Goal: Check status: Check status

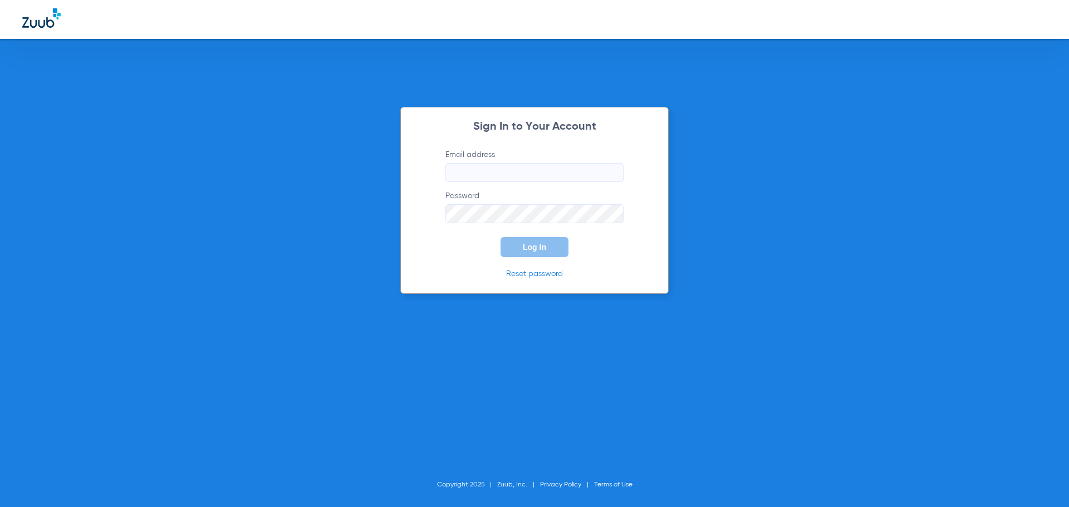
type input "[EMAIL_ADDRESS][DOMAIN_NAME]"
click at [531, 252] on button "Log In" at bounding box center [534, 247] width 68 height 20
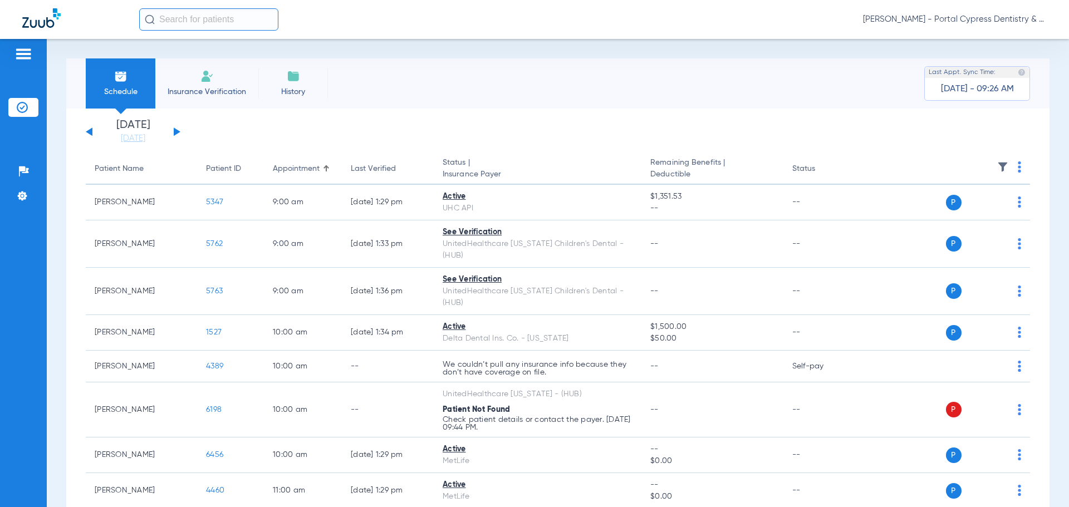
click at [179, 135] on div "[DATE] [DATE] [DATE] [DATE] [DATE] [DATE] [DATE] [DATE] [DATE] [DATE] [DATE] [D…" at bounding box center [133, 132] width 95 height 24
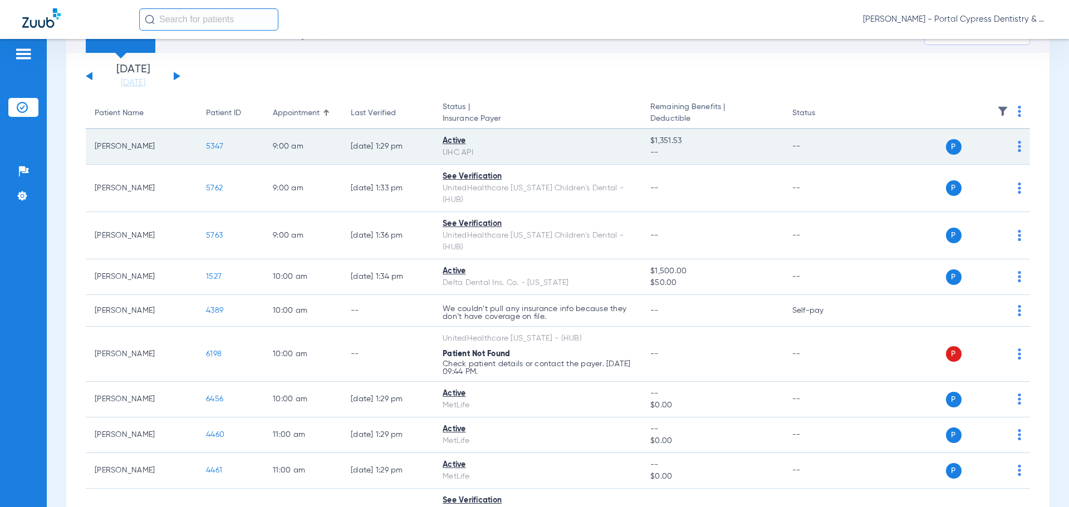
scroll to position [111, 0]
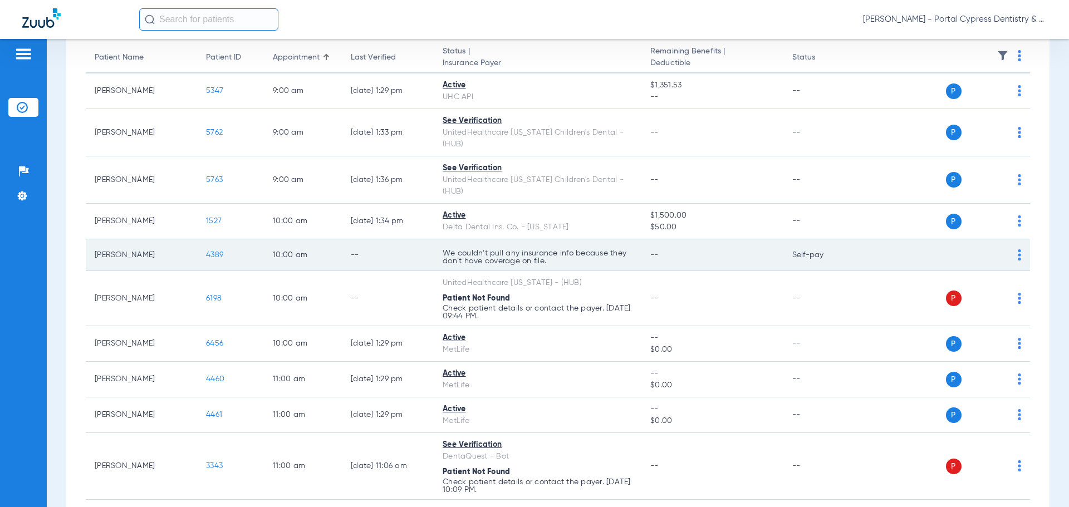
drag, startPoint x: 443, startPoint y: 228, endPoint x: 607, endPoint y: 243, distance: 165.4
click at [607, 243] on td "We couldn’t pull any insurance info because they don’t have coverage on file." at bounding box center [538, 255] width 208 height 32
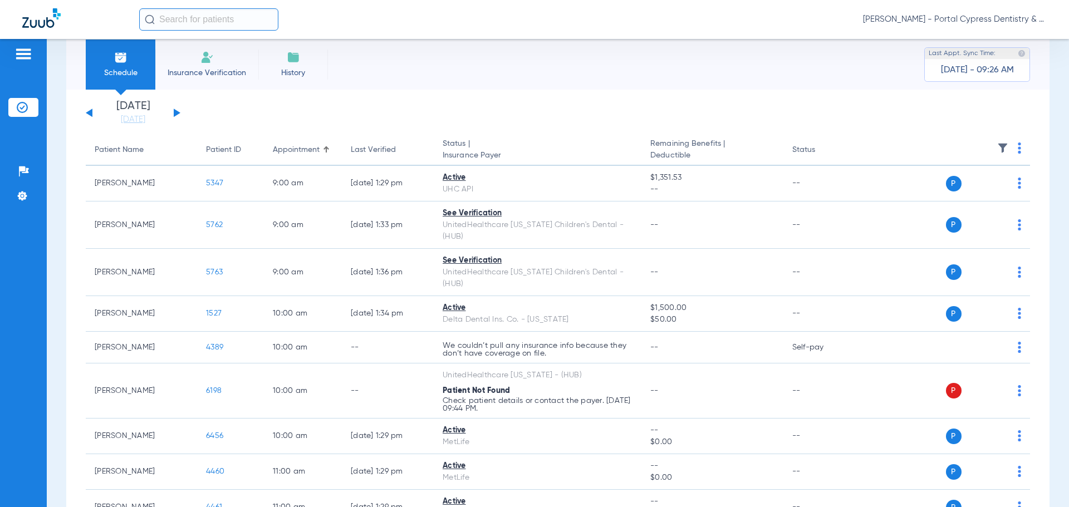
scroll to position [0, 0]
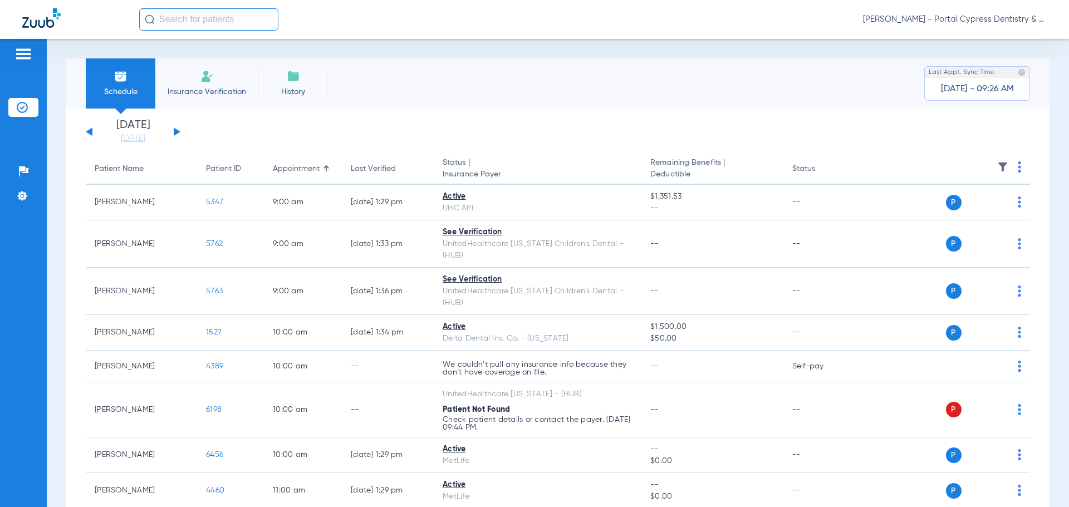
click at [174, 132] on button at bounding box center [177, 131] width 7 height 8
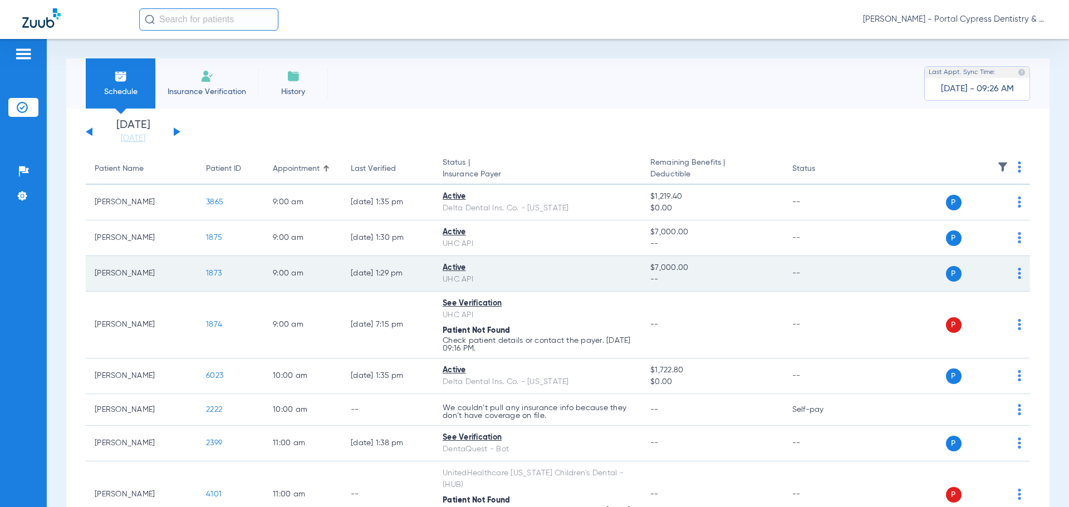
click at [216, 276] on span "1873" at bounding box center [214, 273] width 16 height 8
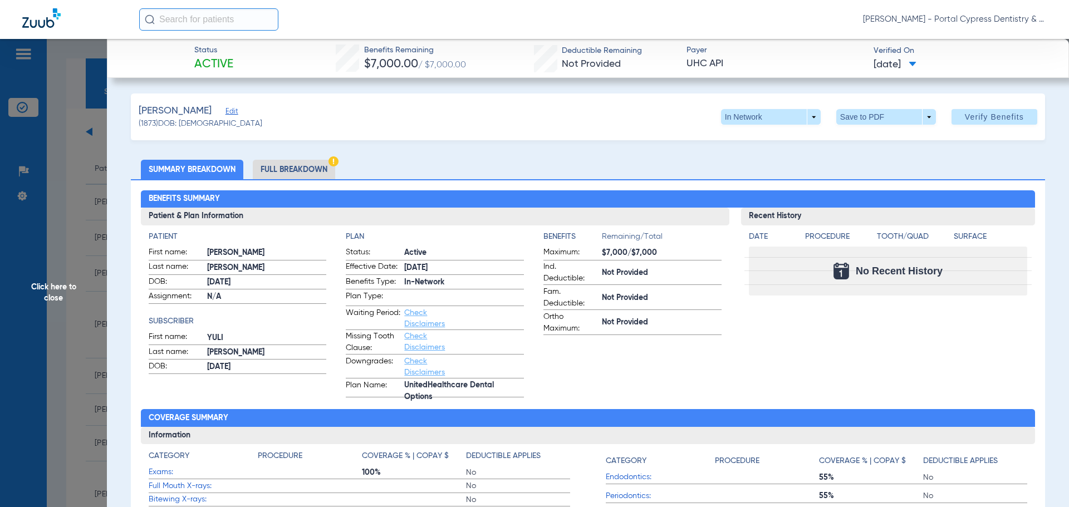
drag, startPoint x: 364, startPoint y: 64, endPoint x: 472, endPoint y: 76, distance: 108.6
click at [472, 76] on div "Status Active Benefits Remaining $7,000.00 / $7,000.00 Deductible Remaining Not…" at bounding box center [588, 58] width 962 height 39
click at [475, 71] on div "Status Active Benefits Remaining $7,000.00 / $7,000.00 Deductible Remaining Not…" at bounding box center [588, 58] width 962 height 39
click at [307, 175] on li "Full Breakdown" at bounding box center [294, 169] width 82 height 19
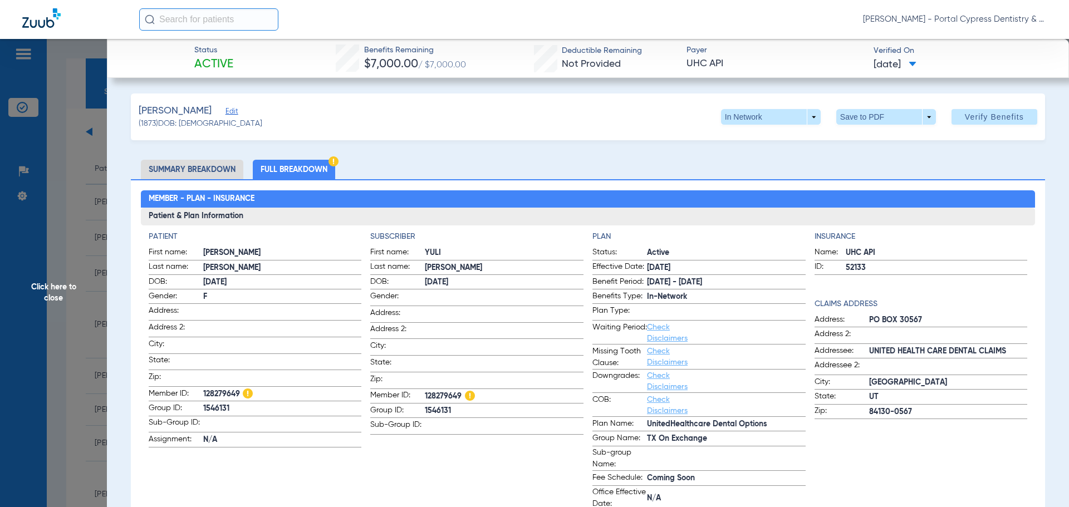
click at [215, 173] on li "Summary Breakdown" at bounding box center [192, 169] width 102 height 19
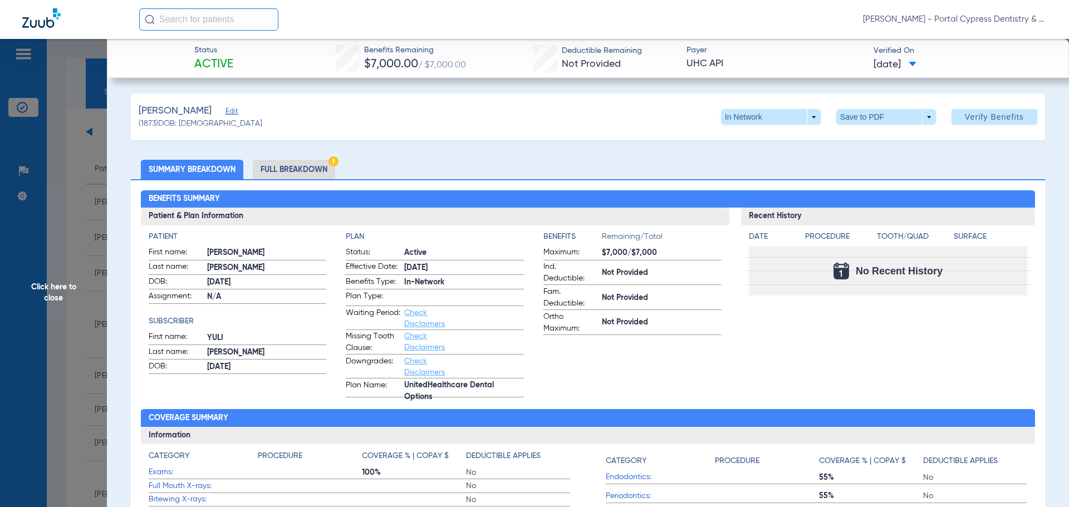
click at [89, 180] on span "Click here to close" at bounding box center [53, 292] width 107 height 507
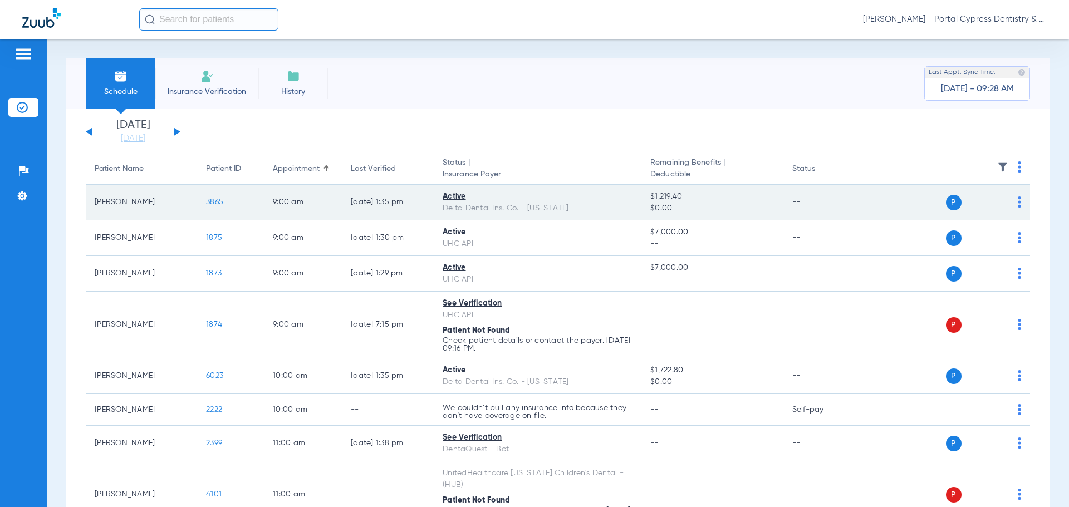
drag, startPoint x: 195, startPoint y: 204, endPoint x: 168, endPoint y: 202, distance: 27.4
click at [168, 202] on td "[PERSON_NAME]" at bounding box center [141, 203] width 111 height 36
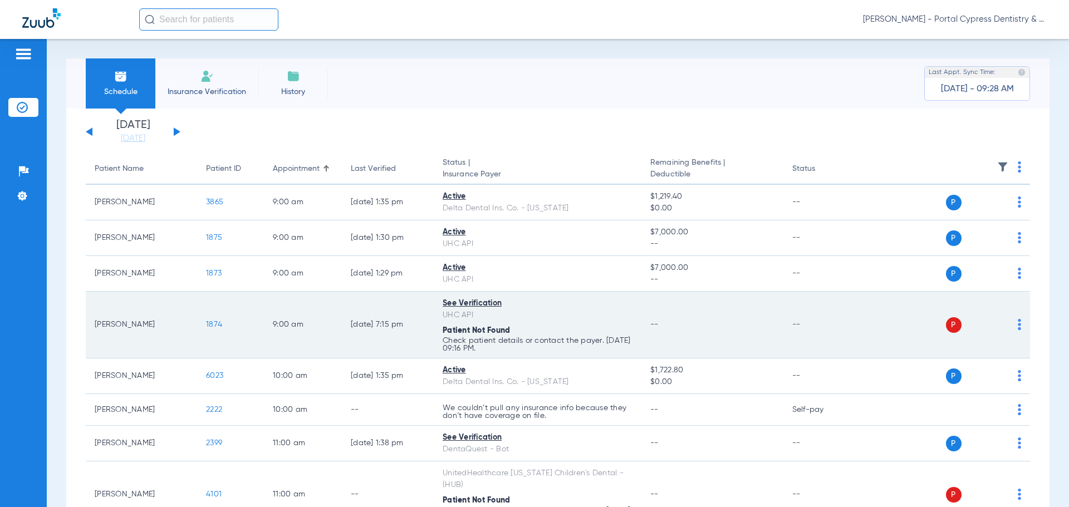
click at [215, 326] on span "1874" at bounding box center [214, 325] width 16 height 8
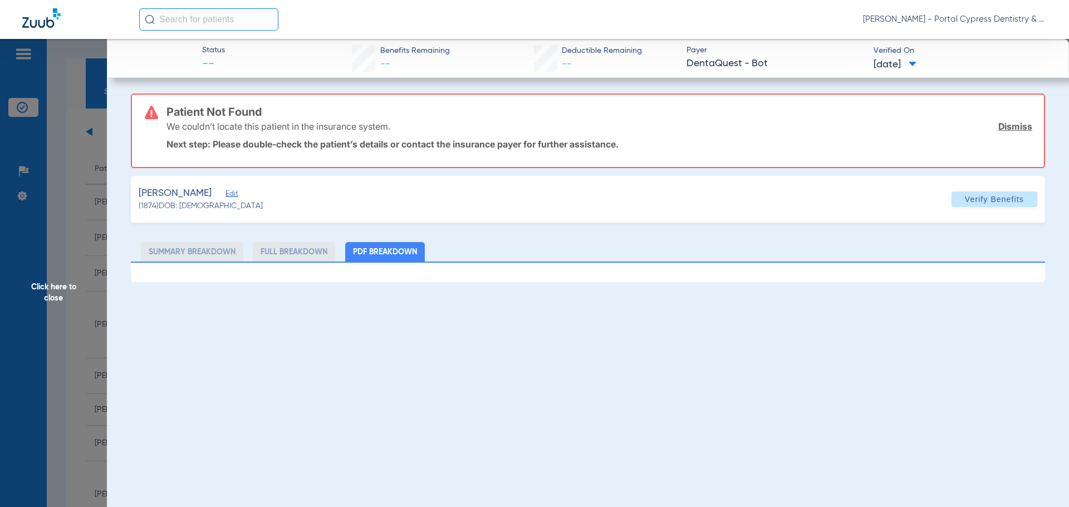
click at [302, 254] on li "Full Breakdown" at bounding box center [294, 251] width 82 height 19
click at [60, 216] on span "Click here to close" at bounding box center [53, 292] width 107 height 507
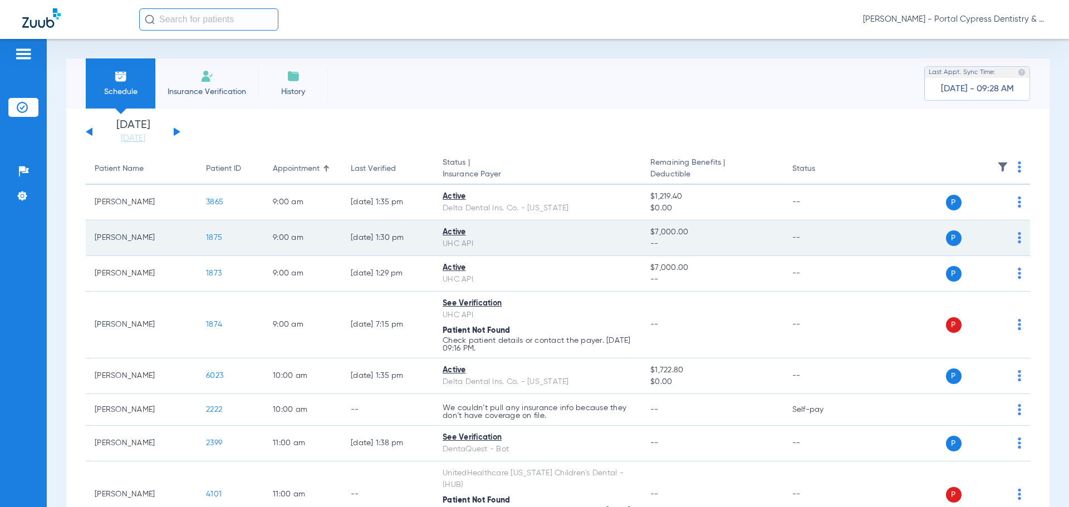
drag, startPoint x: 224, startPoint y: 223, endPoint x: 225, endPoint y: 228, distance: 5.7
click at [225, 228] on td "1875" at bounding box center [230, 238] width 67 height 36
click at [212, 237] on span "1875" at bounding box center [214, 238] width 16 height 8
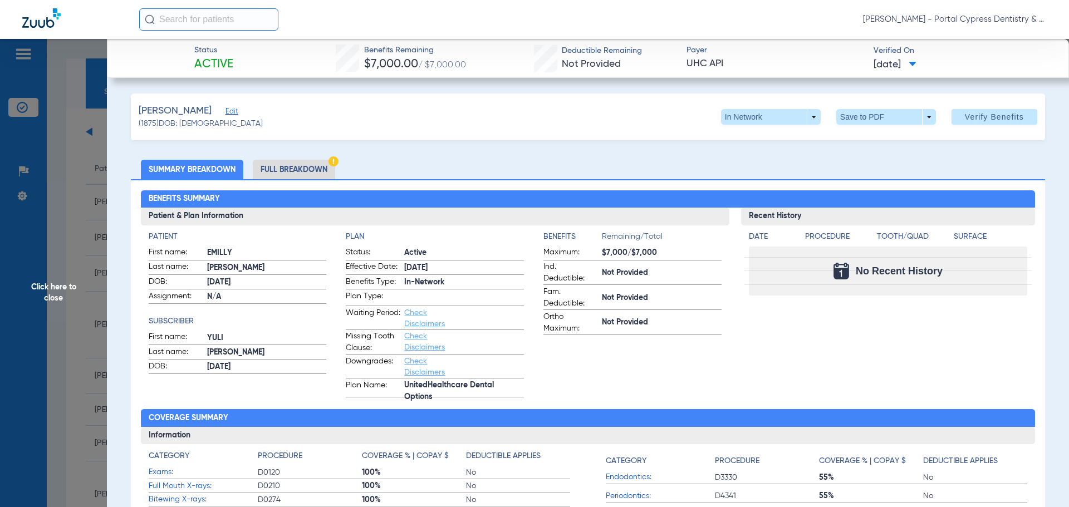
click at [269, 173] on li "Full Breakdown" at bounding box center [294, 169] width 82 height 19
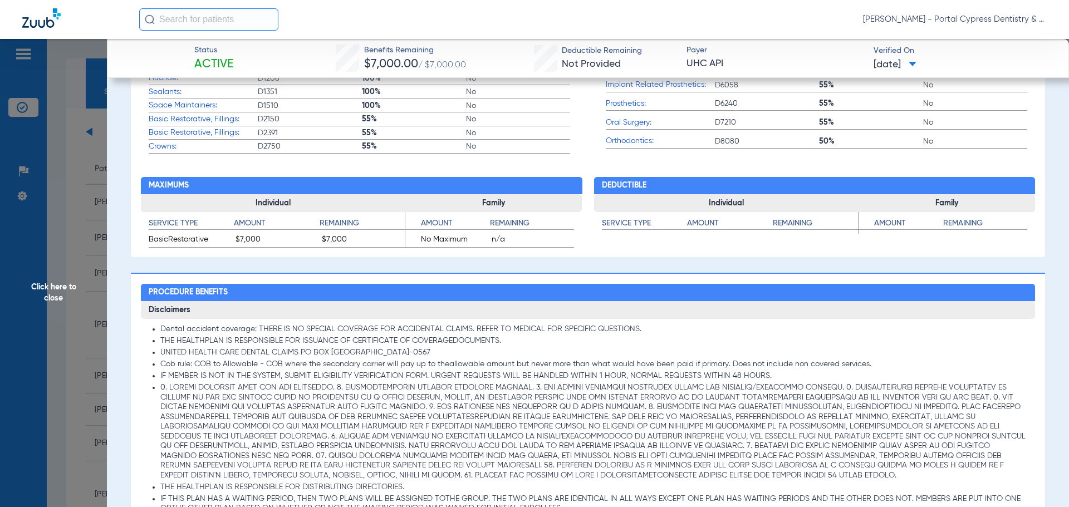
scroll to position [612, 0]
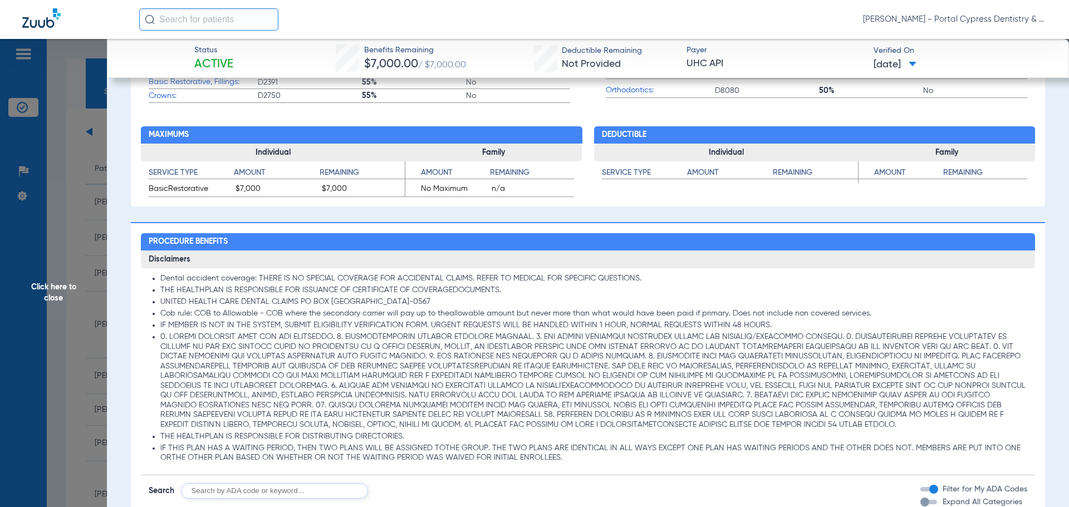
drag, startPoint x: 234, startPoint y: 192, endPoint x: 277, endPoint y: 194, distance: 42.4
click at [277, 194] on span "$7,000" at bounding box center [276, 189] width 83 height 13
drag, startPoint x: 708, startPoint y: 178, endPoint x: 777, endPoint y: 189, distance: 69.9
click at [777, 189] on div "Individual Service Type Amount Remaining Family Service Type Amount Remaining" at bounding box center [814, 167] width 441 height 47
click at [774, 190] on div "Individual Service Type Amount Remaining Family Service Type Amount Remaining" at bounding box center [814, 167] width 441 height 47
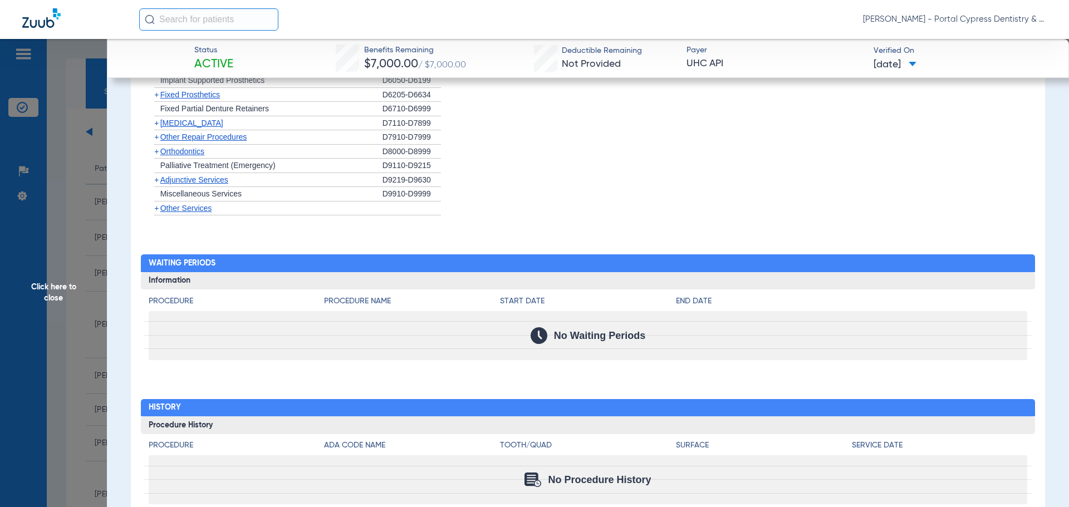
scroll to position [1309, 0]
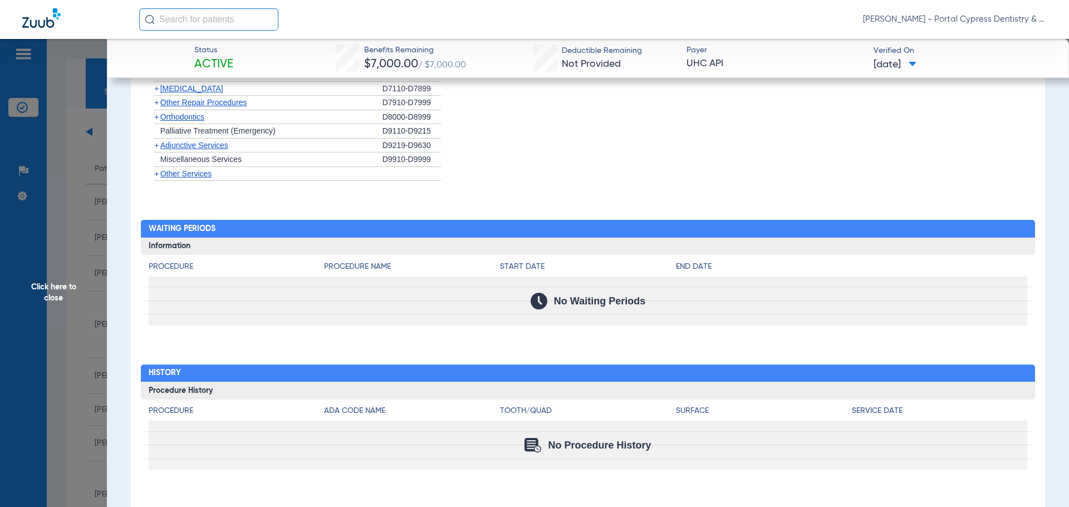
drag, startPoint x: 596, startPoint y: 205, endPoint x: 513, endPoint y: 171, distance: 89.9
click at [512, 171] on li "+ Other Services" at bounding box center [588, 174] width 879 height 14
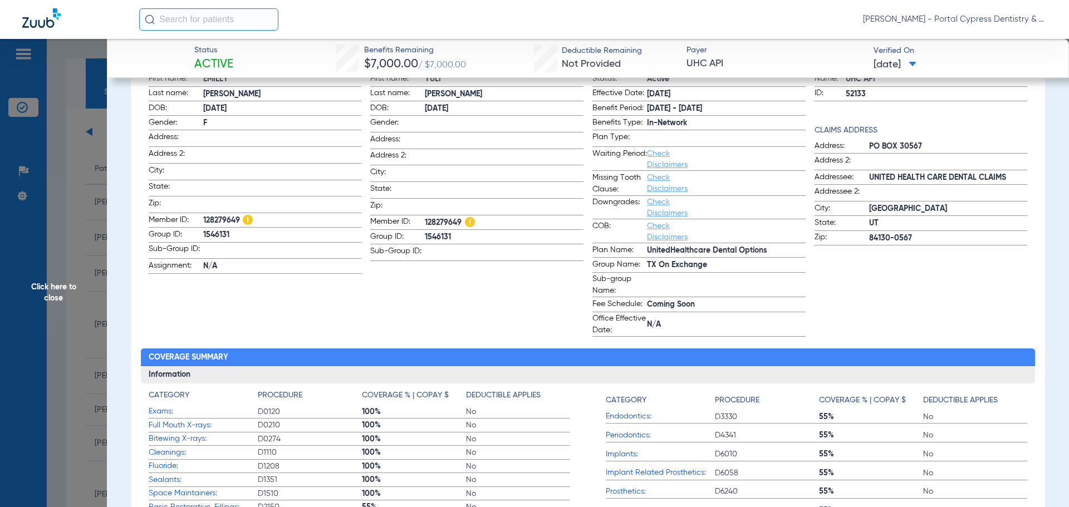
scroll to position [29, 0]
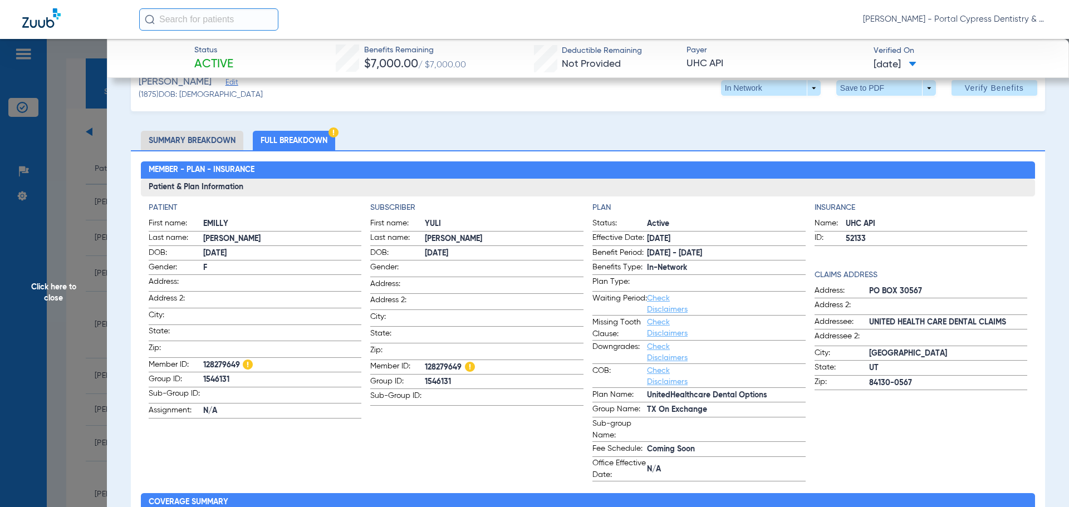
click at [97, 125] on span "Click here to close" at bounding box center [53, 292] width 107 height 507
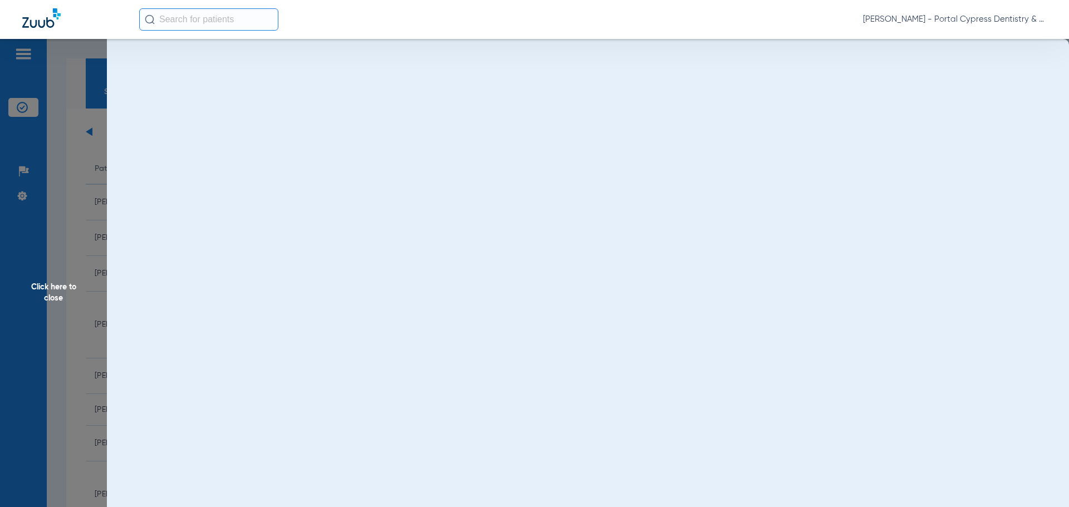
scroll to position [0, 0]
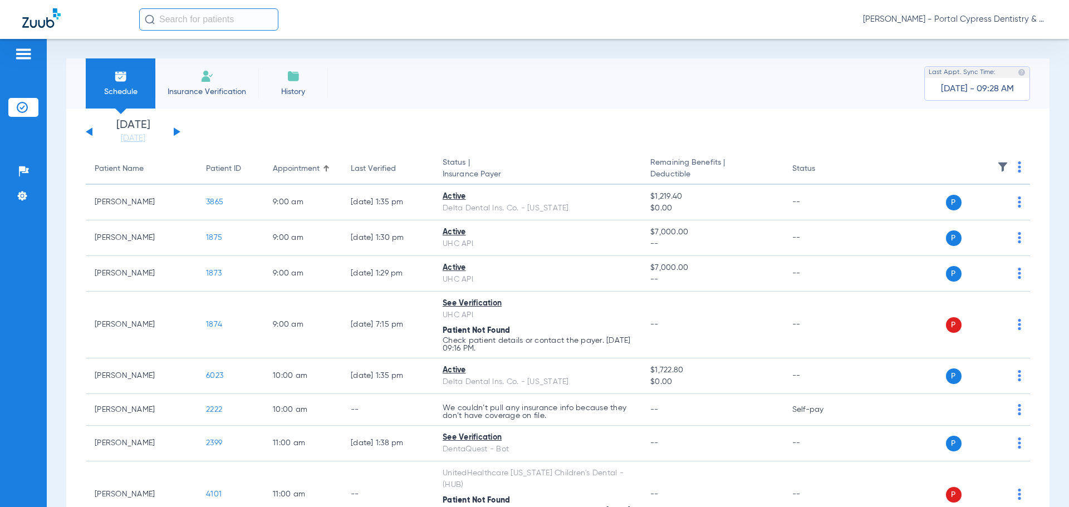
drag, startPoint x: 94, startPoint y: 140, endPoint x: 102, endPoint y: 154, distance: 17.0
click at [92, 132] on button at bounding box center [89, 131] width 7 height 8
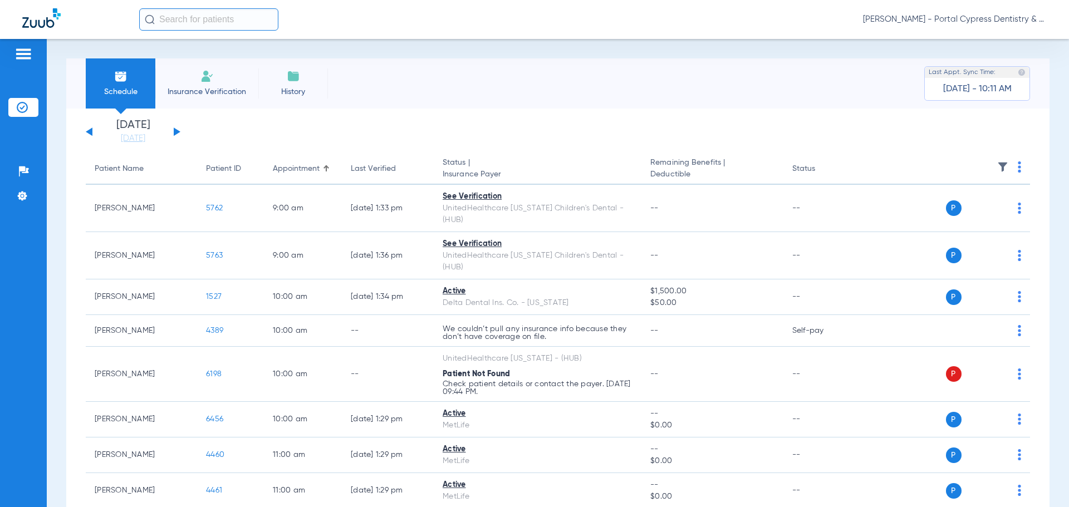
drag, startPoint x: 75, startPoint y: 113, endPoint x: 33, endPoint y: 82, distance: 52.1
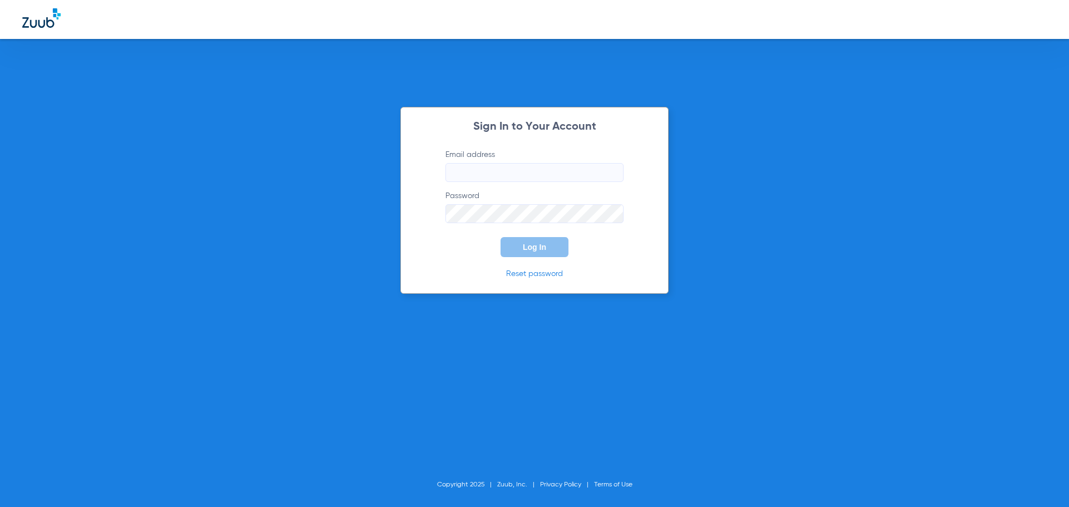
type input "[EMAIL_ADDRESS][DOMAIN_NAME]"
